Goal: Information Seeking & Learning: Learn about a topic

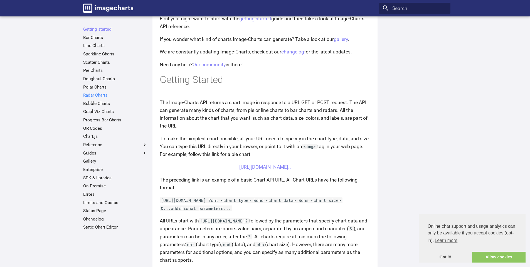
scroll to position [72, 0]
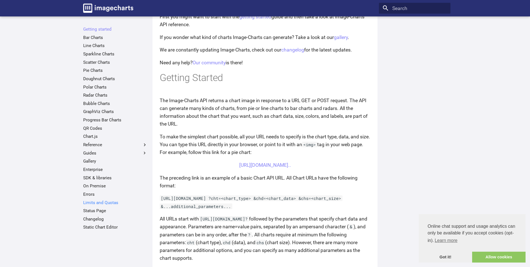
click at [102, 204] on link "Limits and Quotas" at bounding box center [115, 203] width 64 height 6
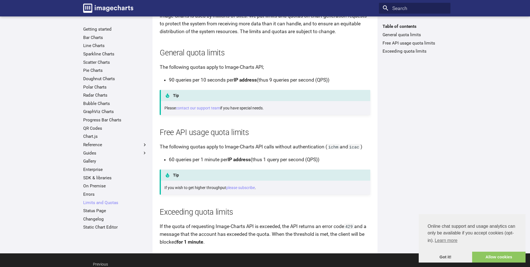
scroll to position [92, 0]
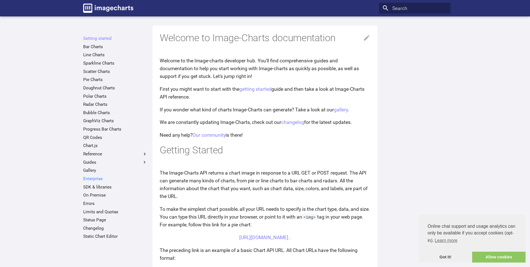
click at [94, 177] on link "Enterprise" at bounding box center [115, 179] width 64 height 6
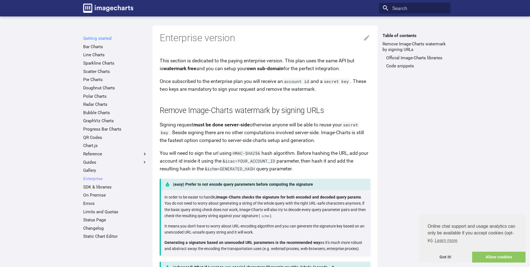
click at [107, 40] on link "Getting started" at bounding box center [115, 39] width 64 height 6
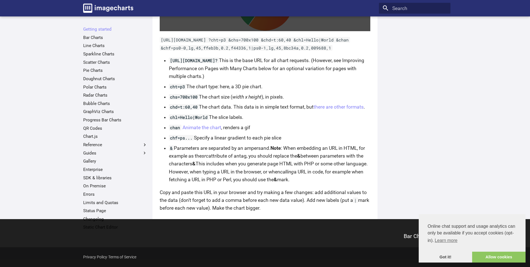
scroll to position [386, 0]
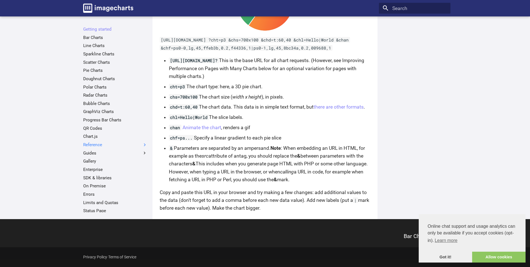
click at [97, 146] on label "Reference" at bounding box center [115, 145] width 64 height 6
click at [0, 0] on input "Reference" at bounding box center [0, 0] width 0 height 0
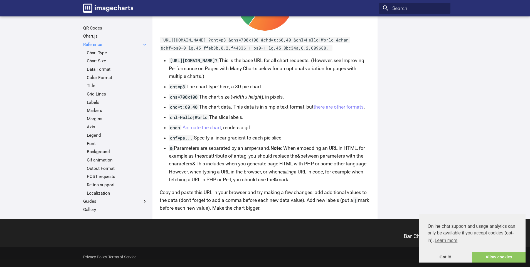
scroll to position [134, 0]
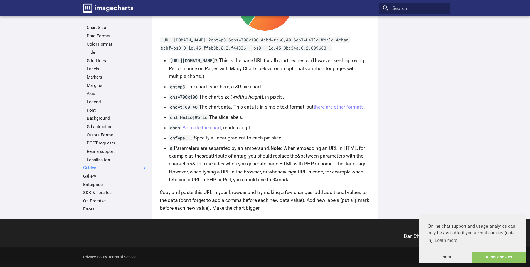
click at [95, 167] on label "Guides" at bounding box center [115, 168] width 64 height 6
click at [0, 0] on input "Guides" at bounding box center [0, 0] width 0 height 0
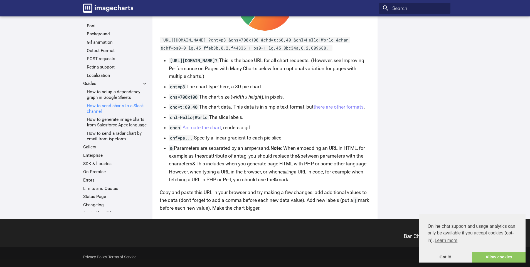
scroll to position [227, 0]
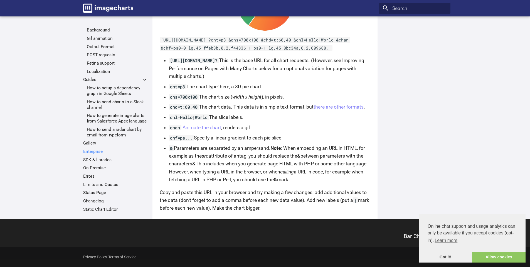
click at [94, 154] on link "Enterprise" at bounding box center [115, 152] width 64 height 6
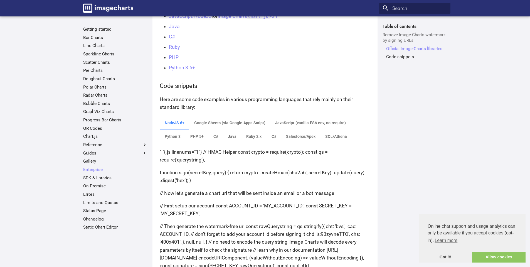
scroll to position [501, 0]
